Goal: Find specific page/section: Locate a particular part of the current website

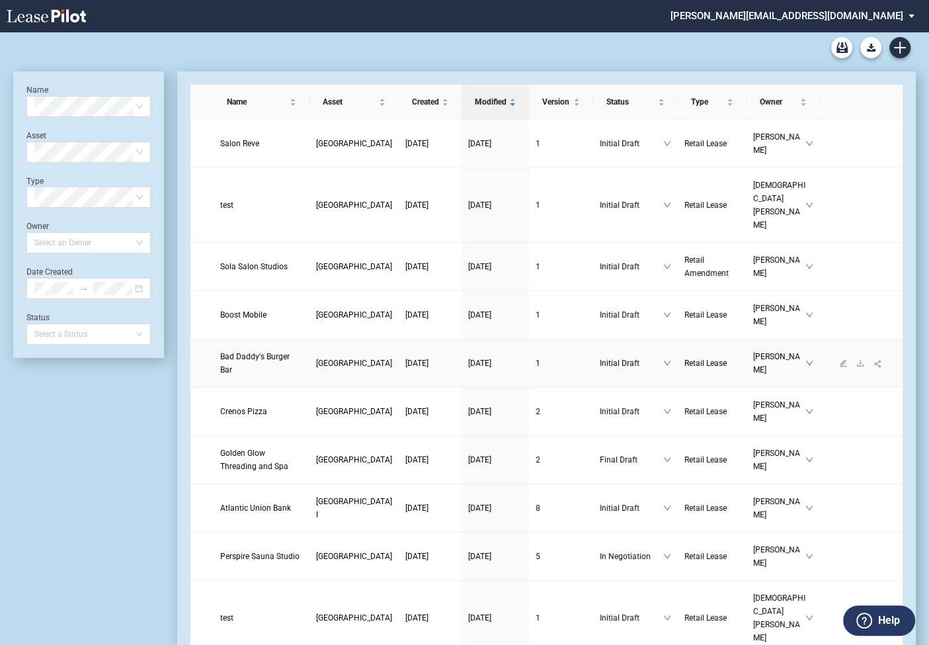
click at [232, 357] on span "Bad Daddy's Burger Bar" at bounding box center [254, 363] width 69 height 22
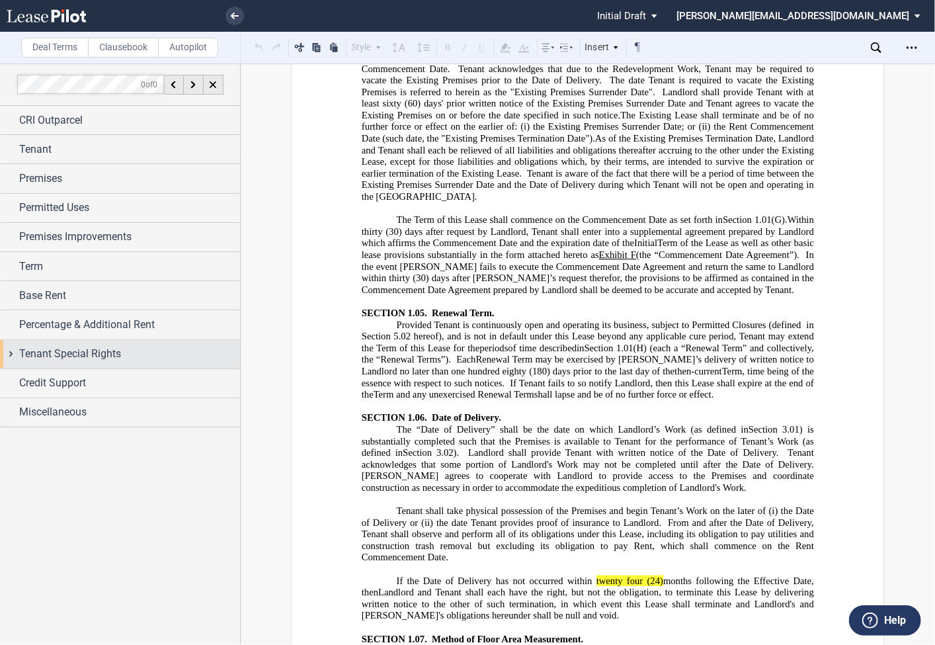
scroll to position [3532, 0]
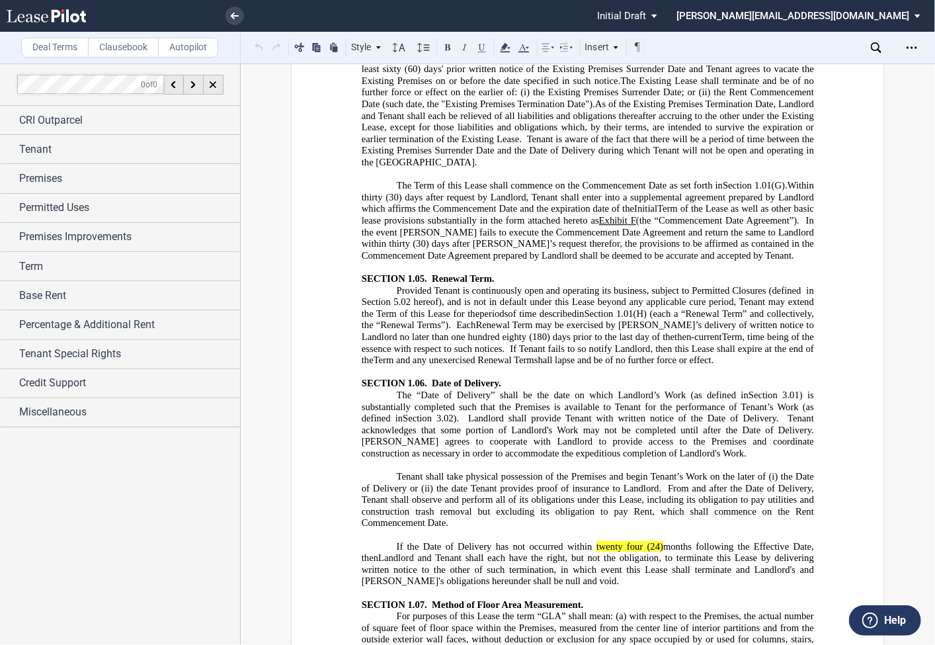
drag, startPoint x: 734, startPoint y: 491, endPoint x: 615, endPoint y: 430, distance: 134.3
click at [615, 366] on p "Provided Tenant is continuously open and operating its business, subject to Per…" at bounding box center [588, 325] width 452 height 81
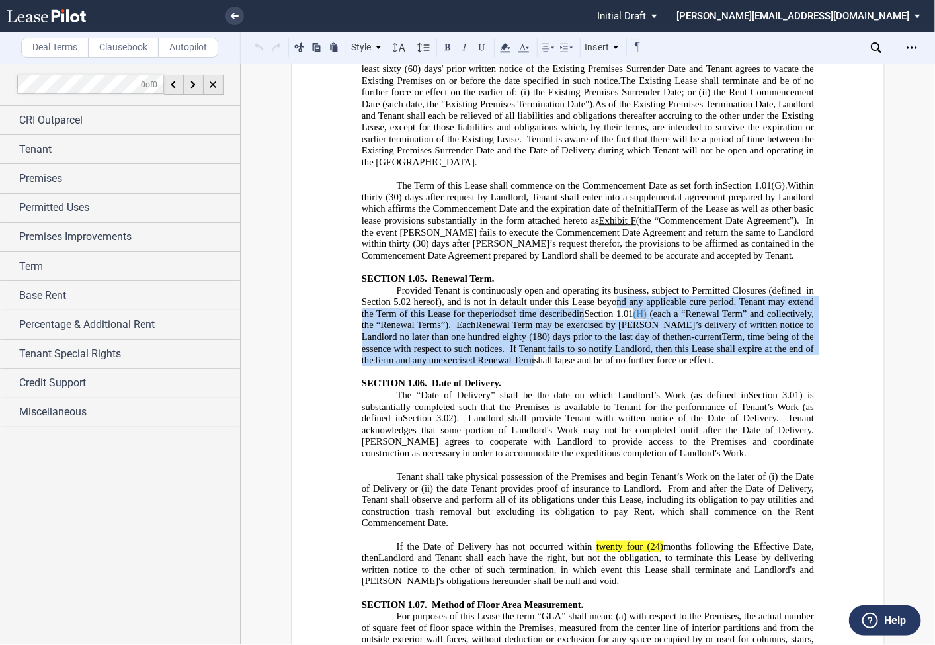
click at [647, 320] on link "(H)" at bounding box center [640, 313] width 13 height 11
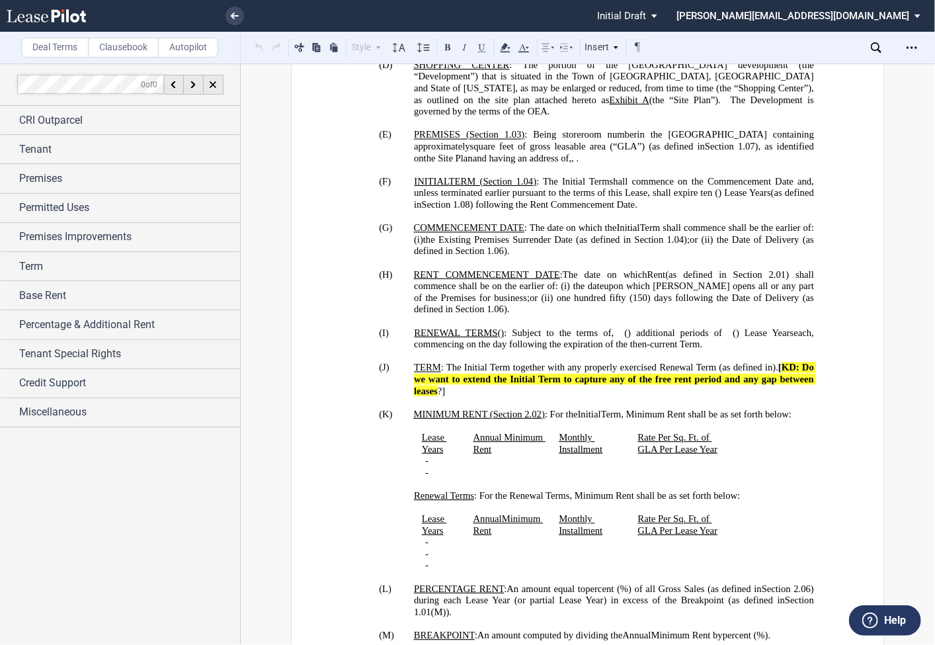
scroll to position [1165, 0]
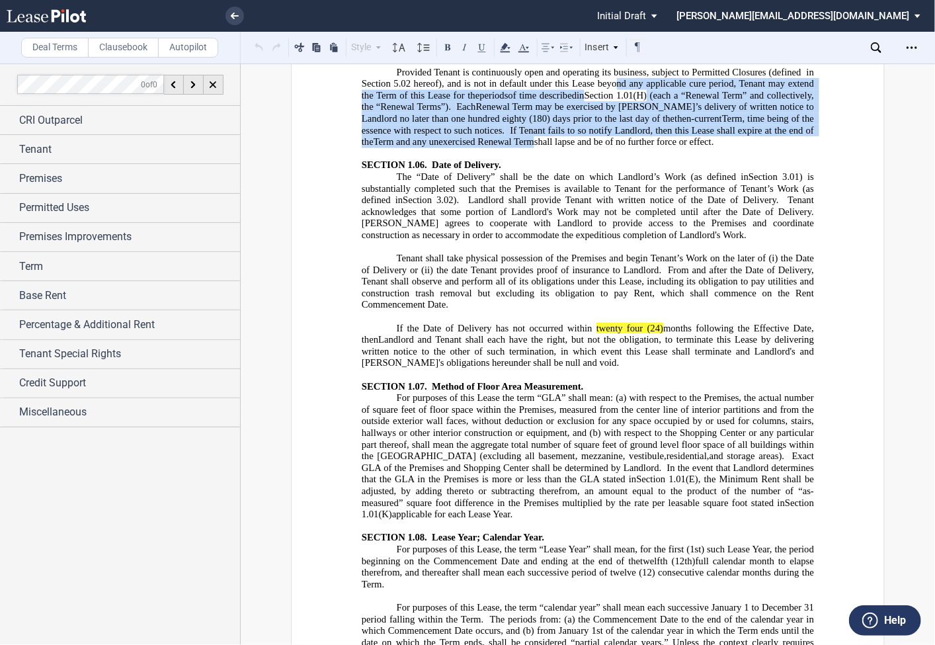
scroll to position [3733, 0]
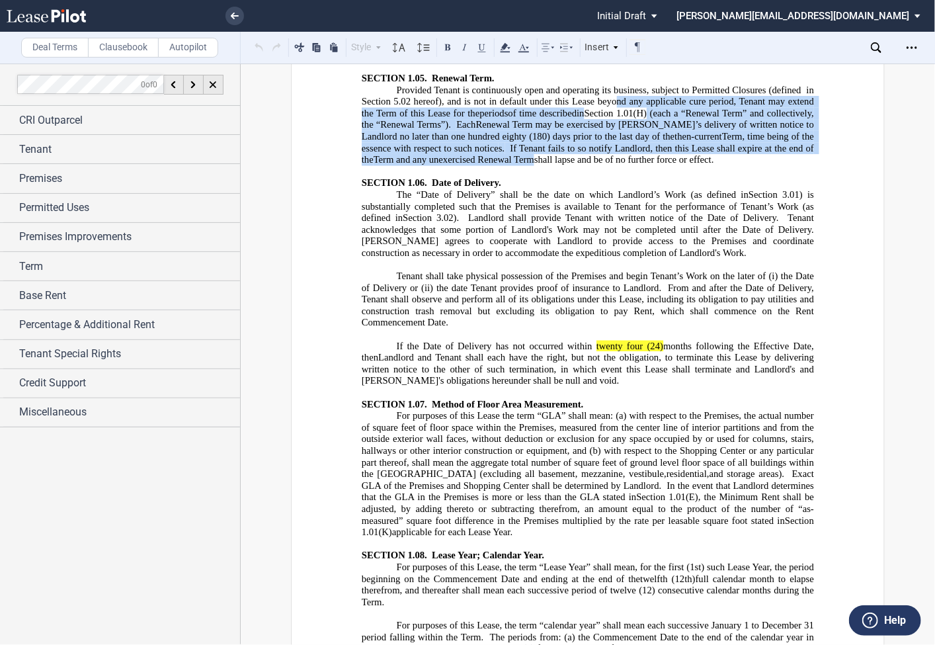
click at [744, 165] on p "Provided Tenant is continuously open and operating its business, subject to Per…" at bounding box center [588, 124] width 452 height 81
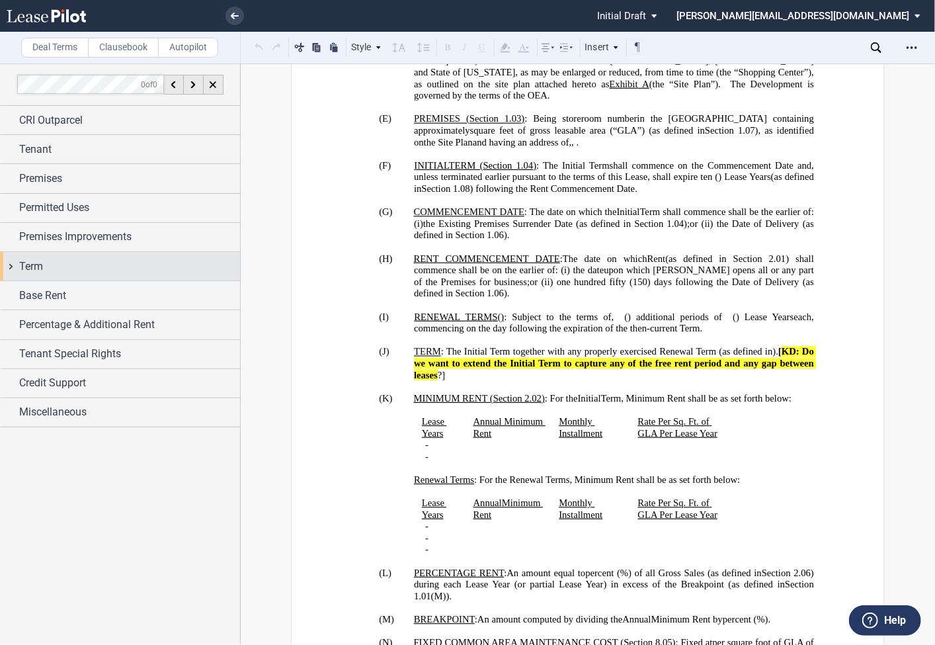
scroll to position [1277, 0]
